Goal: Information Seeking & Learning: Learn about a topic

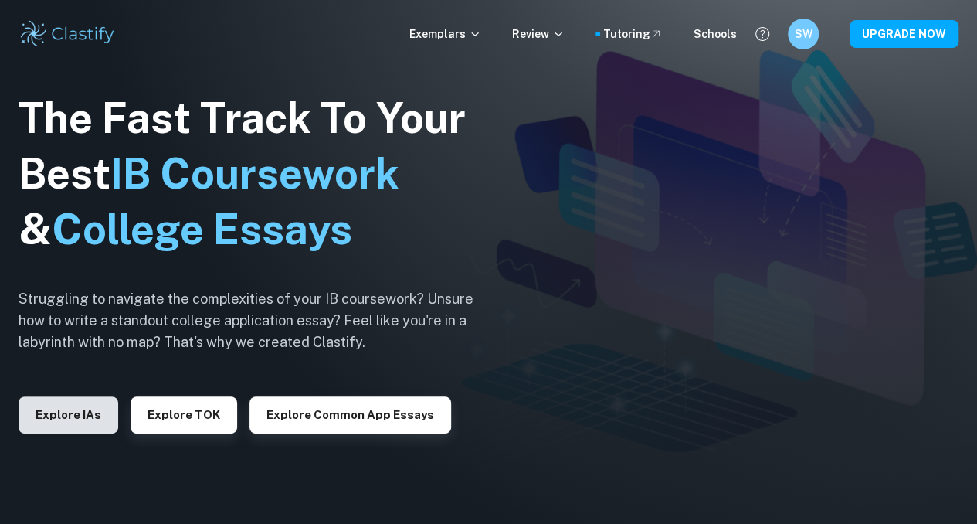
click at [86, 418] on button "Explore IAs" at bounding box center [69, 414] width 100 height 37
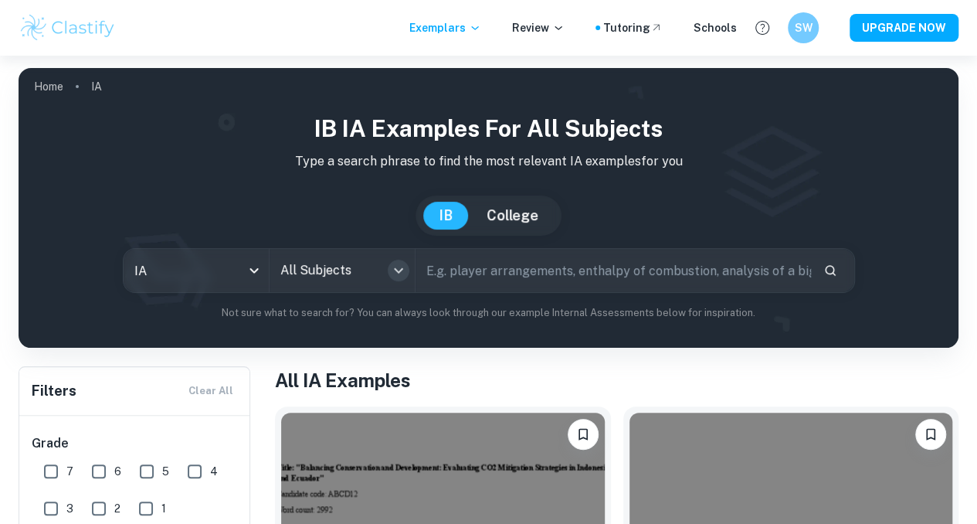
click at [406, 277] on icon "Open" at bounding box center [398, 270] width 19 height 19
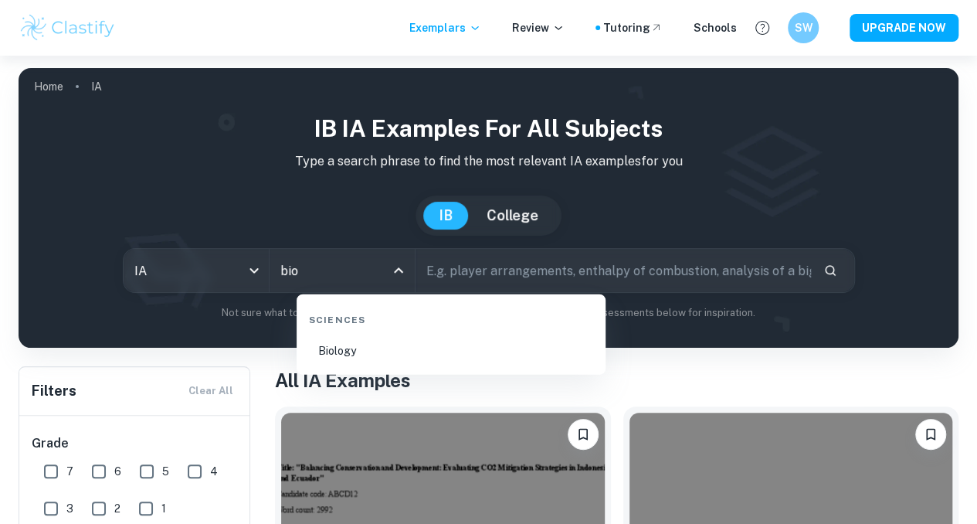
click at [390, 361] on li "Biology" at bounding box center [451, 351] width 297 height 36
type input "Biology"
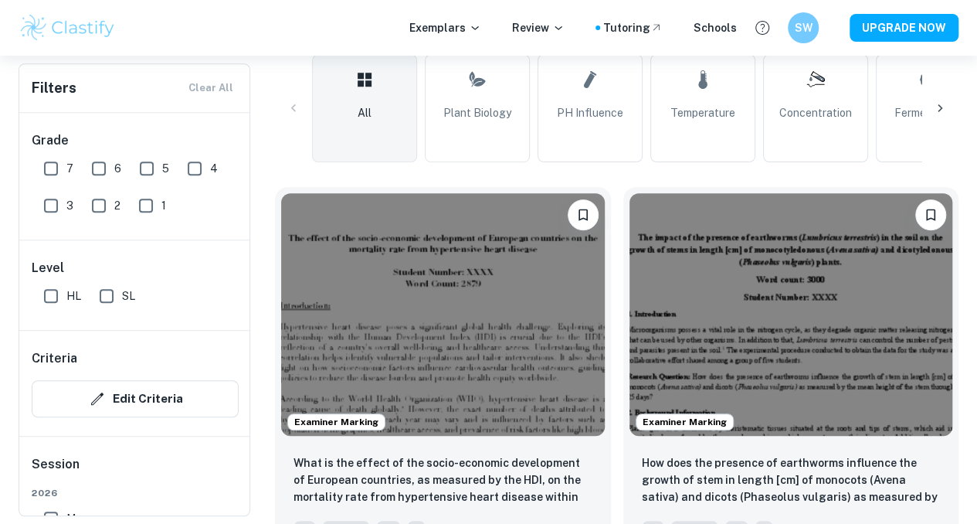
scroll to position [378, 0]
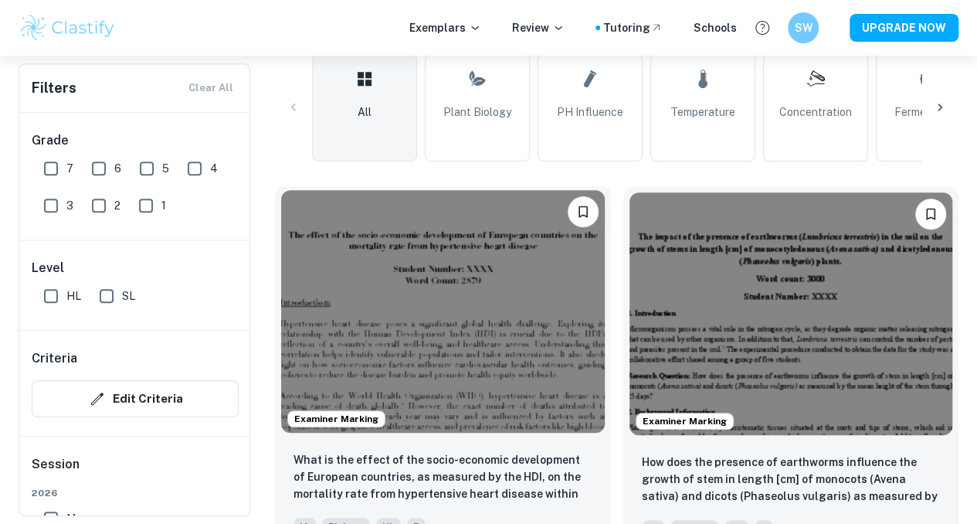
click at [398, 280] on img at bounding box center [443, 311] width 324 height 243
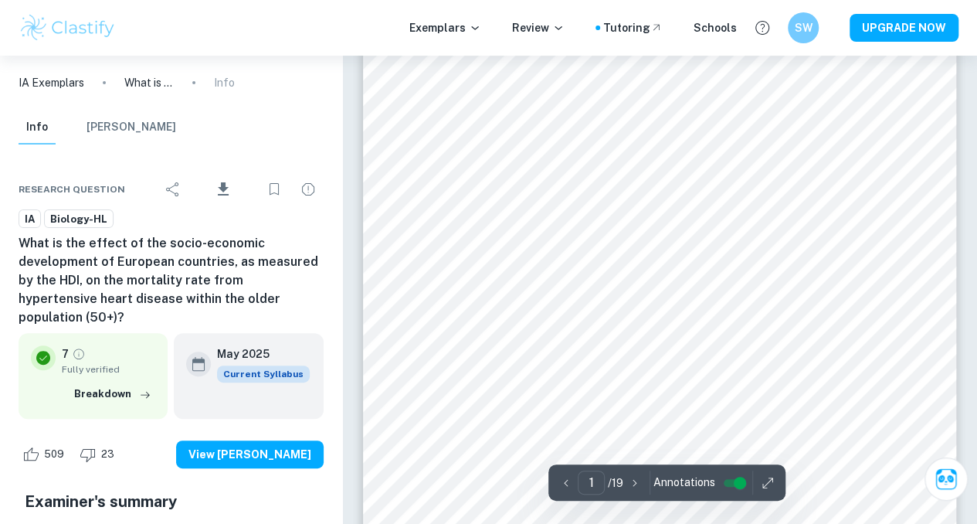
scroll to position [116, 0]
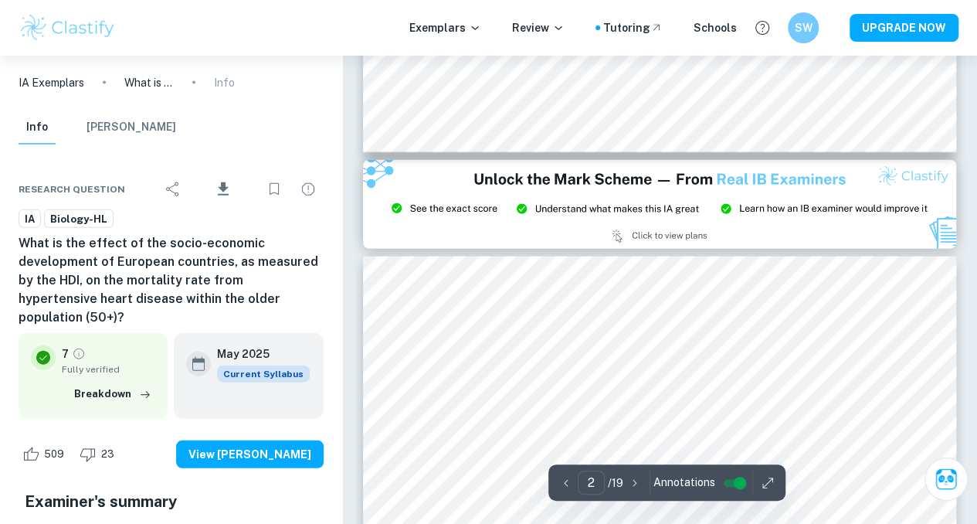
type input "3"
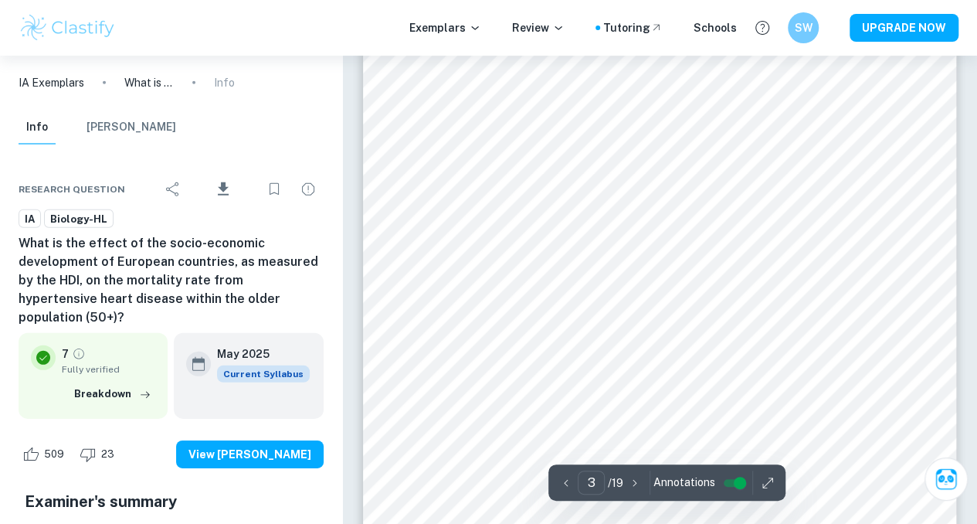
scroll to position [2166, 0]
